Goal: Information Seeking & Learning: Find contact information

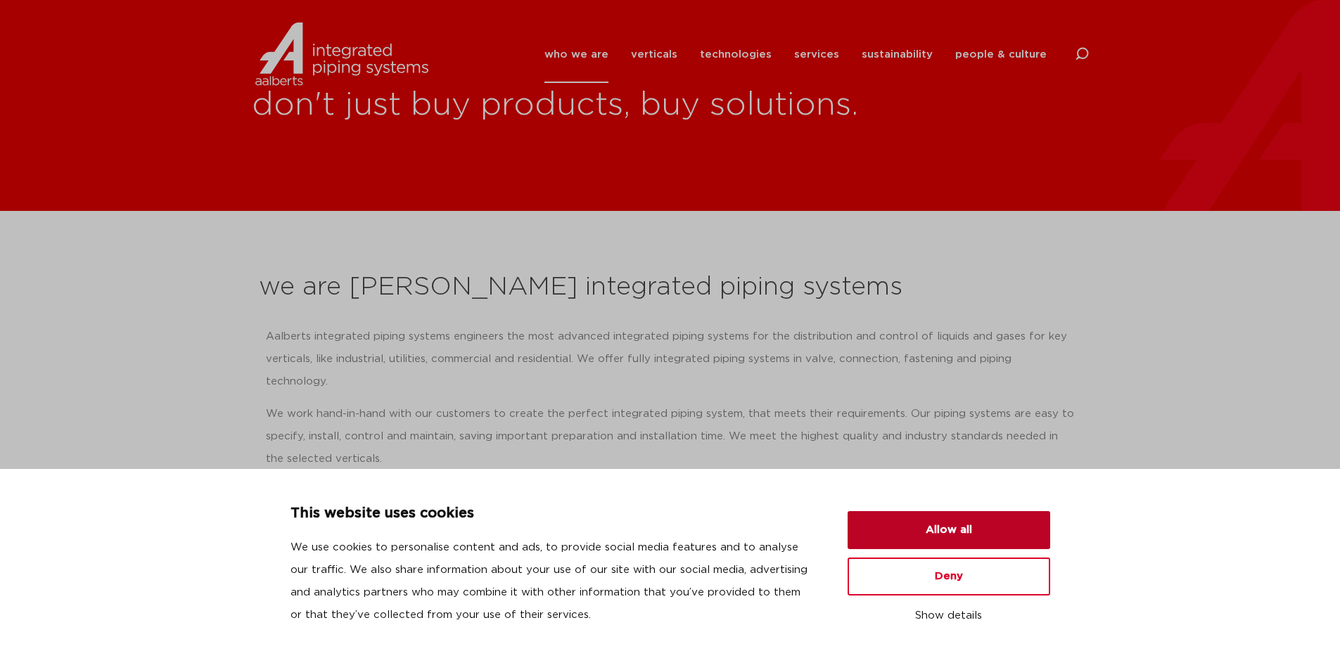
click at [961, 535] on button "Allow all" at bounding box center [949, 530] width 203 height 38
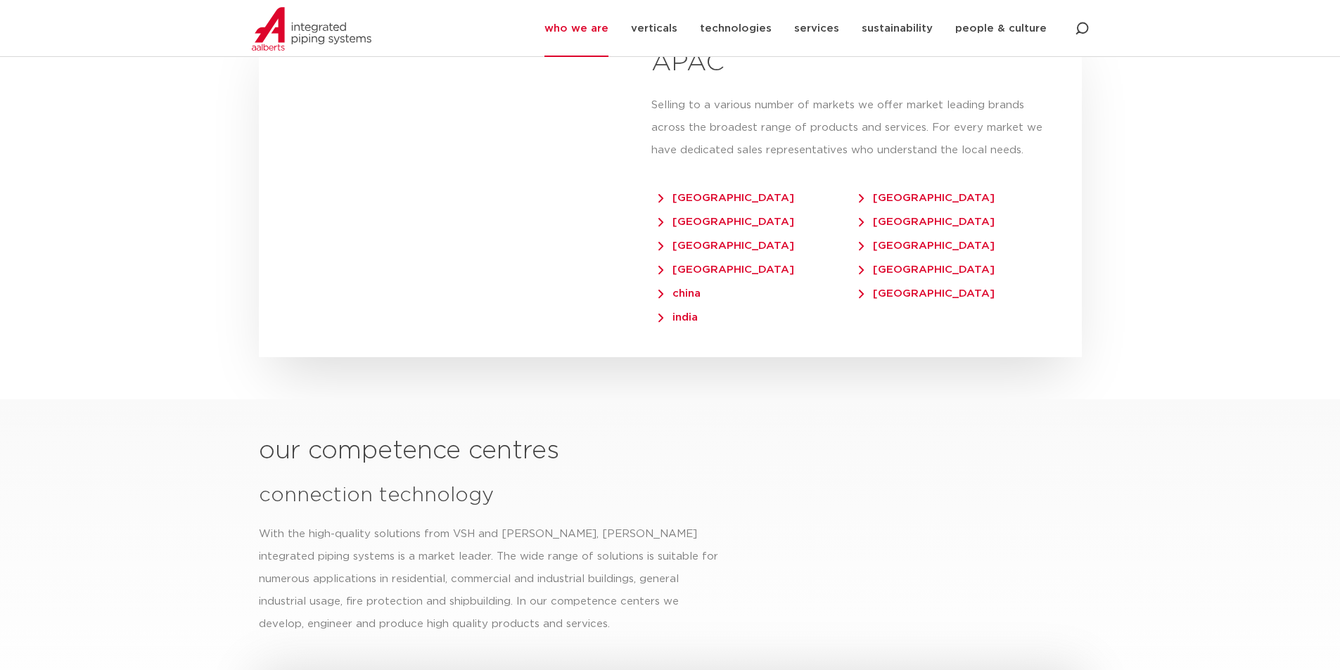
scroll to position [5763, 0]
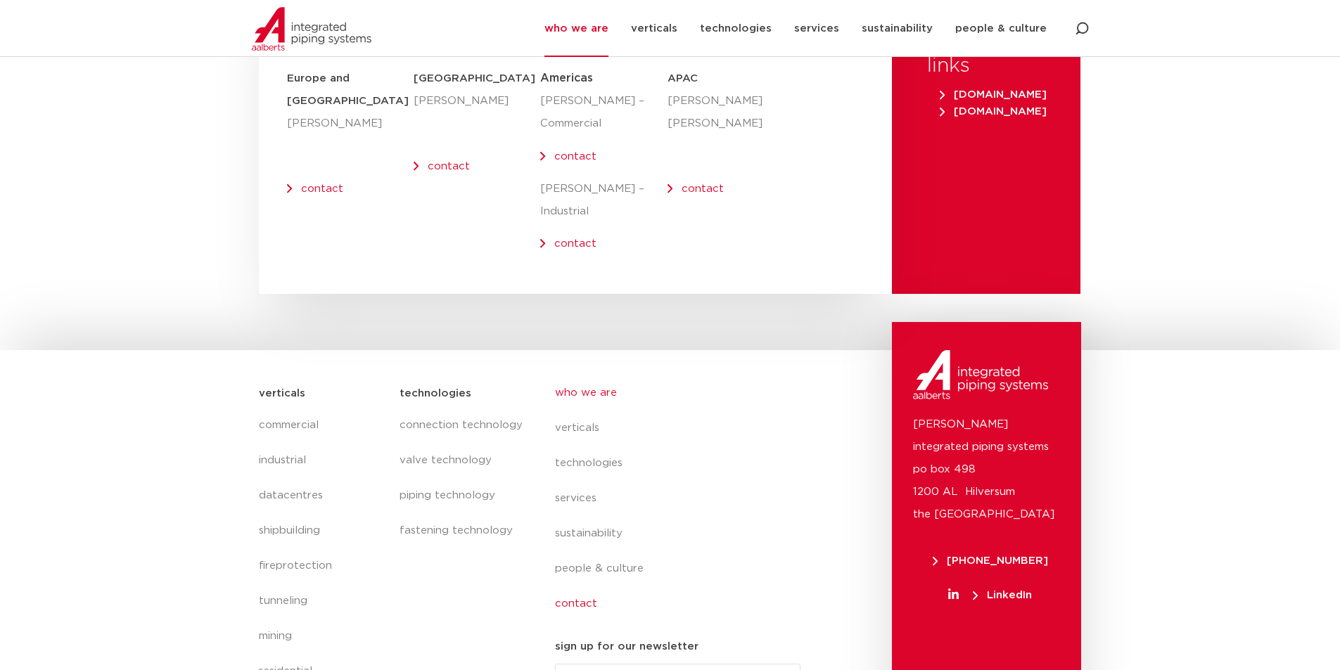
click at [594, 587] on link "contact" at bounding box center [683, 604] width 257 height 35
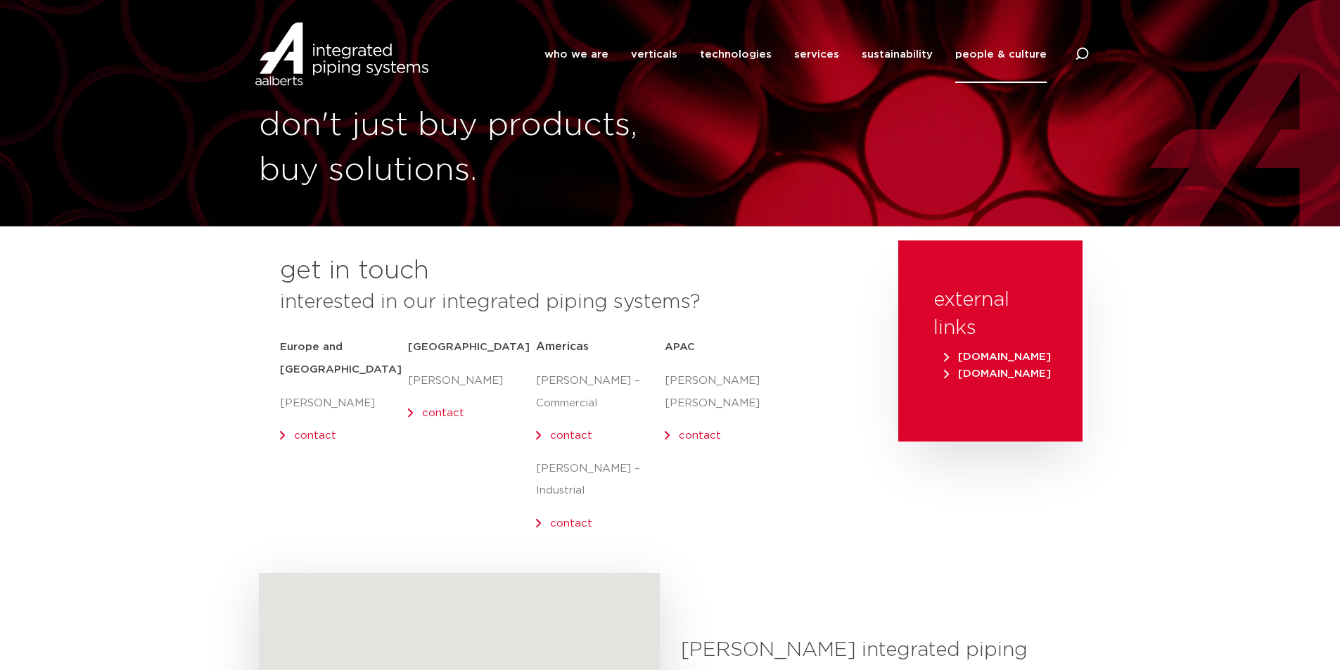
click at [435, 411] on link "contact" at bounding box center [443, 413] width 42 height 11
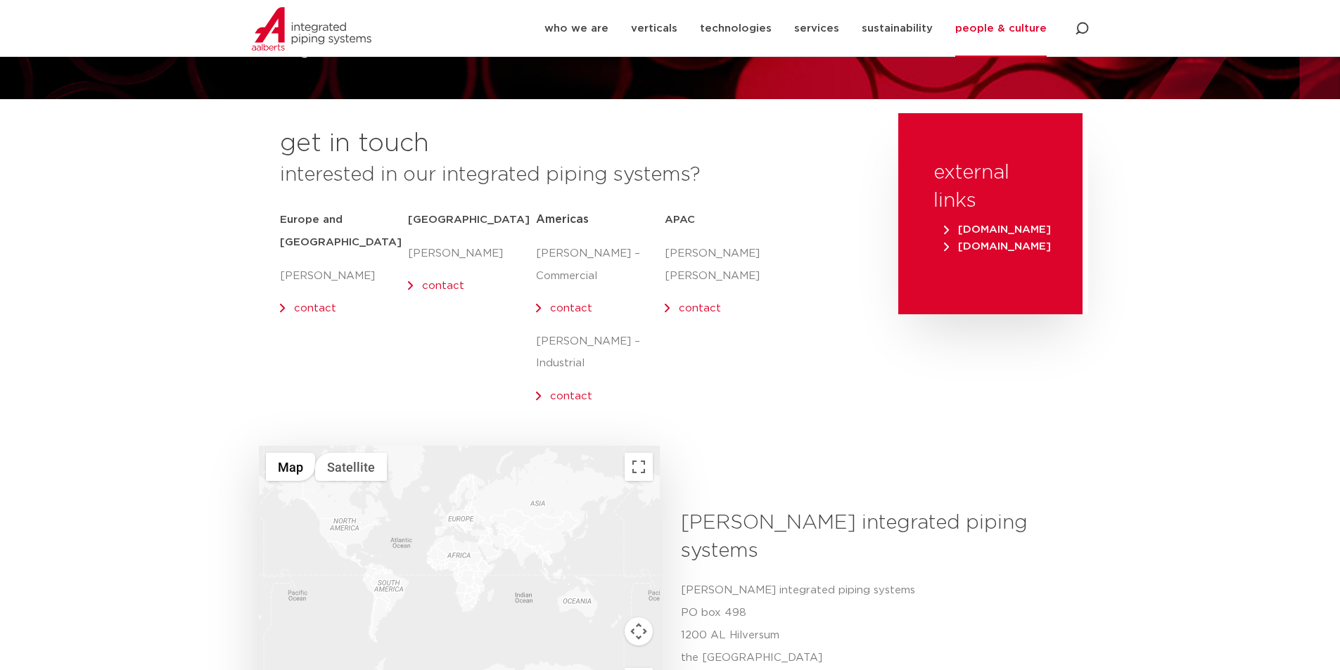
scroll to position [126, 0]
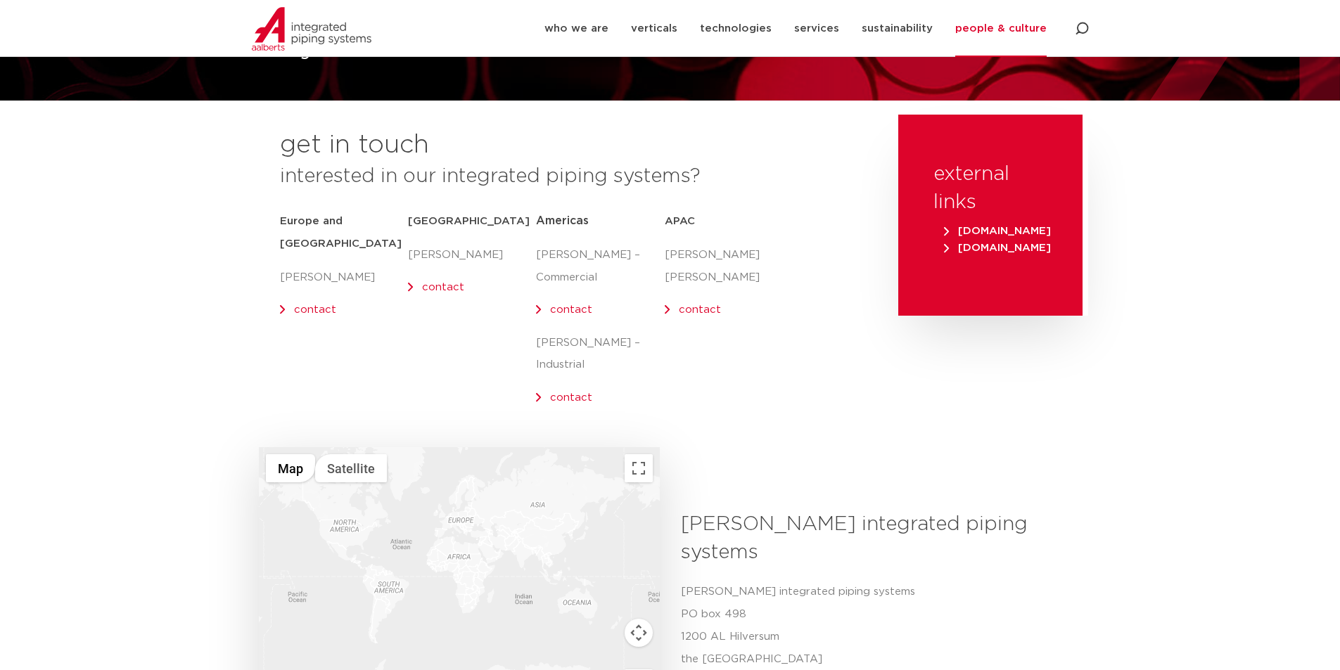
click at [426, 286] on link "contact" at bounding box center [443, 287] width 42 height 11
click at [433, 286] on link "contact" at bounding box center [443, 287] width 42 height 11
click at [422, 286] on link "contact" at bounding box center [443, 287] width 42 height 11
drag, startPoint x: 420, startPoint y: 286, endPoint x: 429, endPoint y: 288, distance: 9.4
click at [807, 184] on h3 "interested in our integrated piping systems?" at bounding box center [571, 176] width 583 height 28
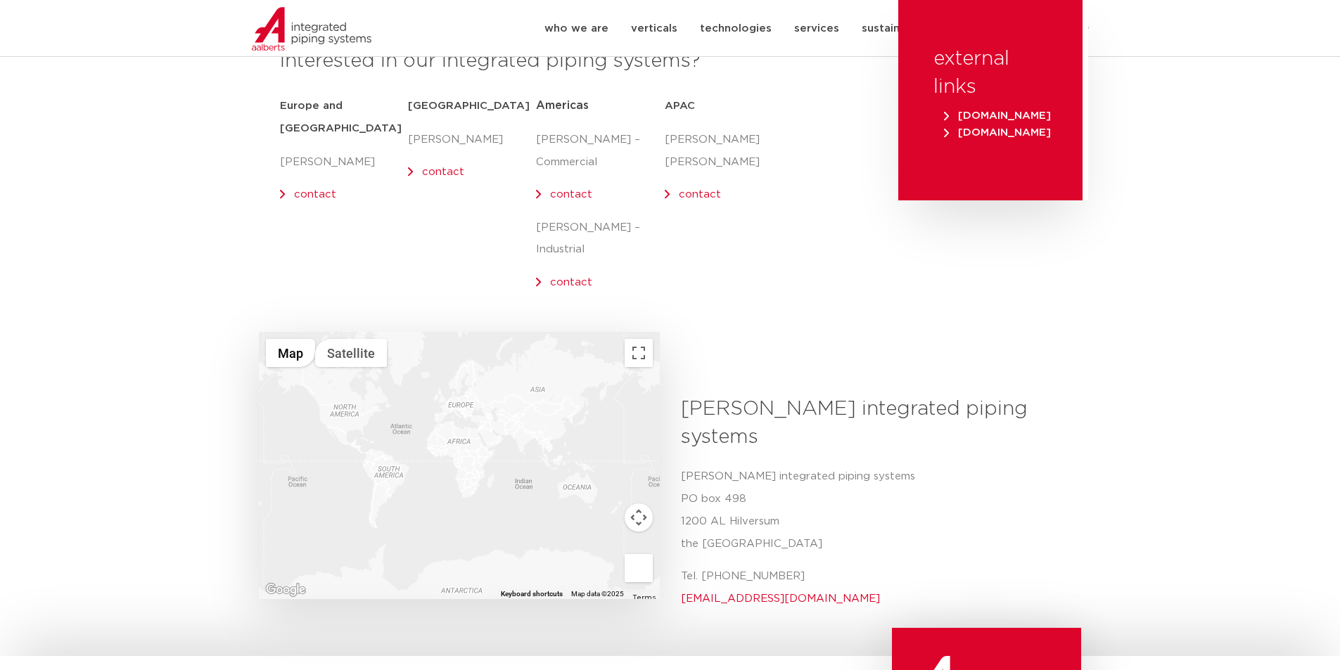
scroll to position [548, 0]
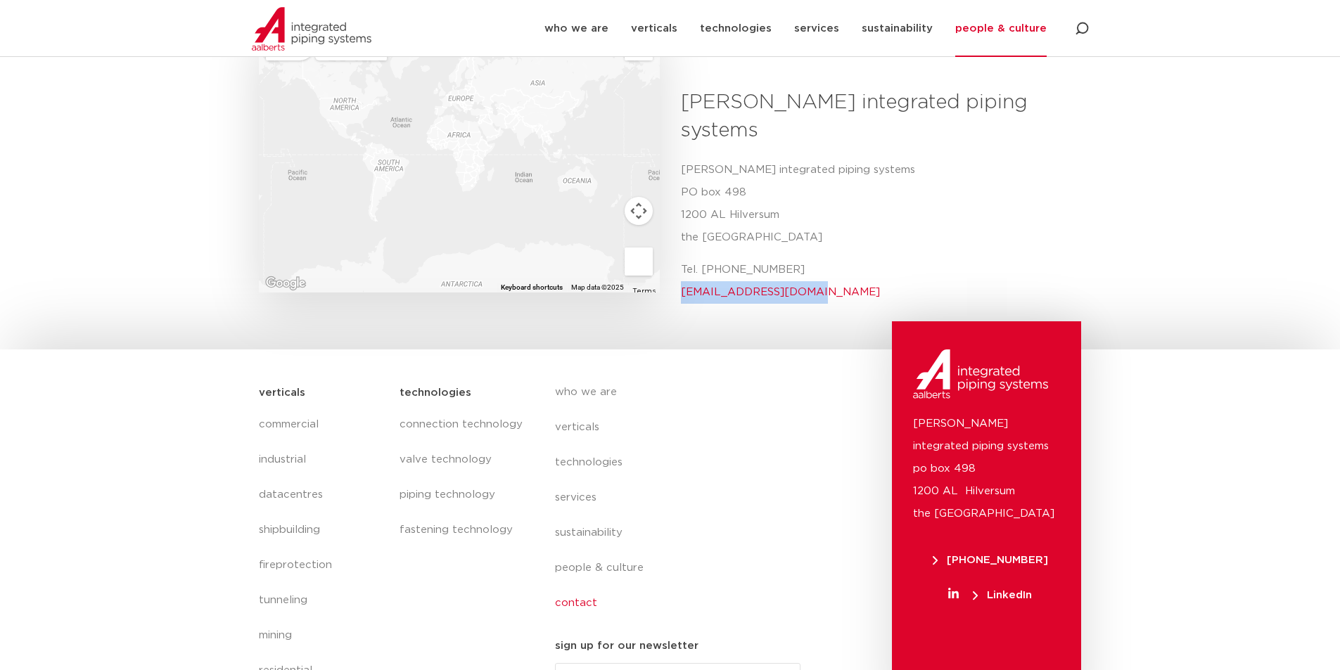
drag, startPoint x: 809, startPoint y: 238, endPoint x: 678, endPoint y: 238, distance: 130.8
click at [678, 238] on div "Aalberts integrated piping systems Aalberts integrated piping systems PO box 49…" at bounding box center [875, 202] width 411 height 226
copy link "info@aalberts-ips.com"
